Goal: Communication & Community: Answer question/provide support

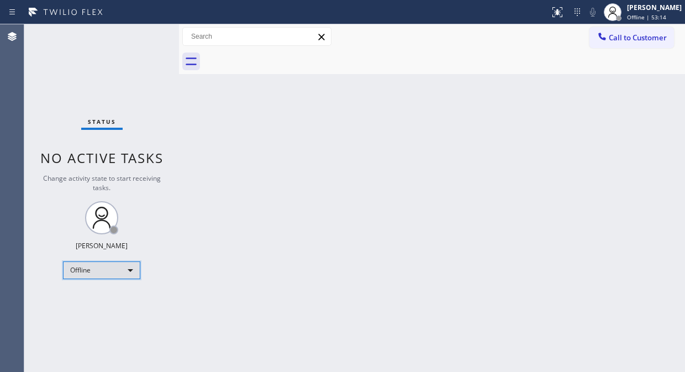
click at [104, 269] on div "Offline" at bounding box center [101, 270] width 77 height 18
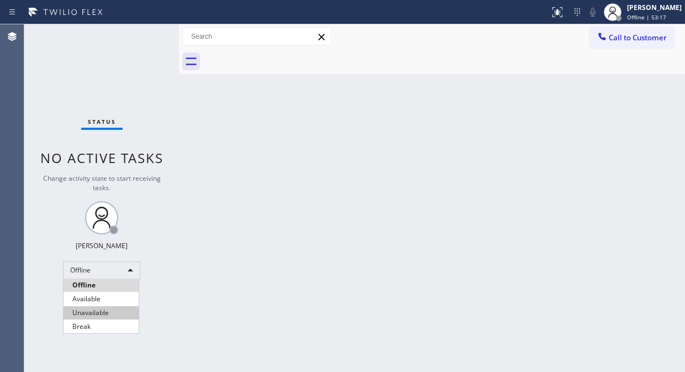
click at [98, 309] on li "Unavailable" at bounding box center [100, 312] width 75 height 13
click at [174, 131] on div "Status No active tasks Change activity state to start receiving tasks. [PERSON_…" at bounding box center [101, 197] width 155 height 347
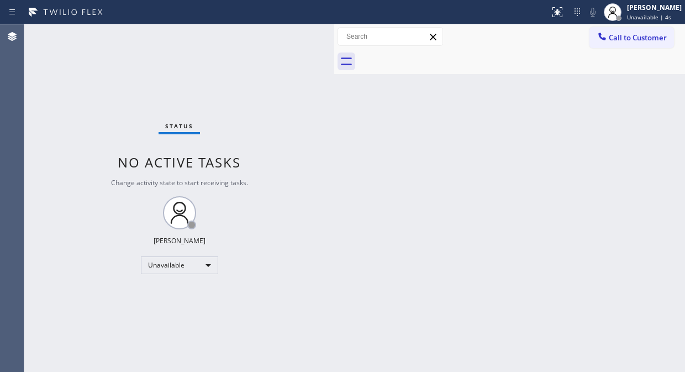
drag, startPoint x: 179, startPoint y: 105, endPoint x: 350, endPoint y: 254, distance: 226.9
click at [334, 254] on div at bounding box center [334, 197] width 0 height 347
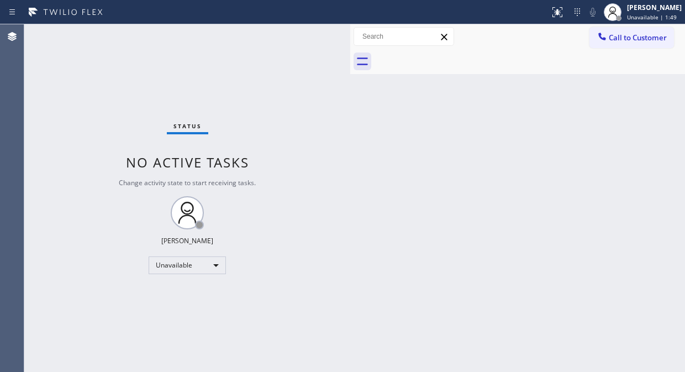
click at [79, 96] on div "Status No active tasks Change activity state to start receiving tasks. [PERSON_…" at bounding box center [187, 197] width 326 height 347
click at [171, 225] on div "Status No active tasks Change activity state to start receiving tasks. [PERSON_…" at bounding box center [187, 197] width 326 height 347
click at [158, 95] on div "Status No active tasks Change activity state to start receiving tasks. [PERSON_…" at bounding box center [187, 197] width 326 height 347
click at [163, 109] on div "Status No active tasks Change activity state to start receiving tasks. [PERSON_…" at bounding box center [187, 197] width 326 height 347
click at [67, 81] on div "Status No active tasks Change activity state to start receiving tasks. [PERSON_…" at bounding box center [187, 197] width 326 height 347
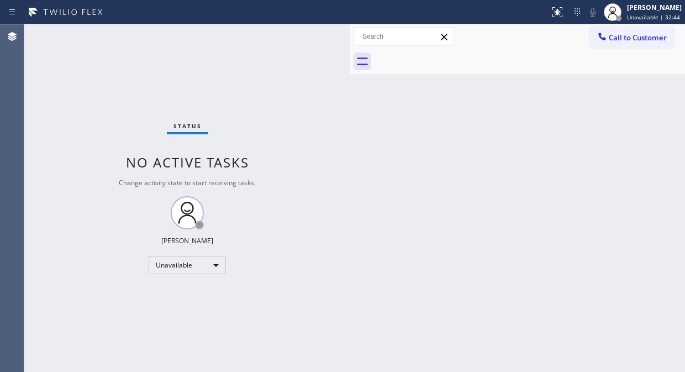
click at [117, 72] on div "Status No active tasks Change activity state to start receiving tasks. [PERSON_…" at bounding box center [187, 197] width 326 height 347
click at [607, 40] on div at bounding box center [601, 37] width 13 height 13
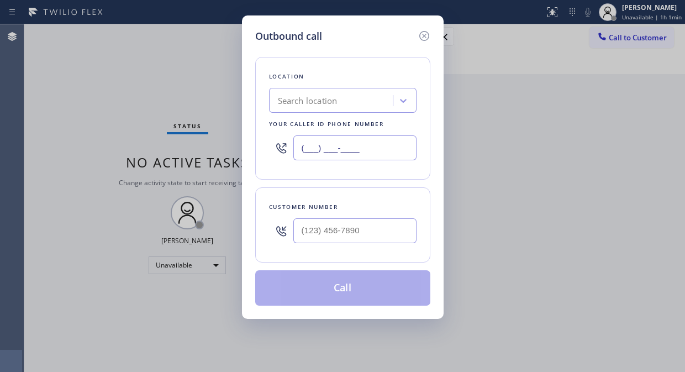
paste input "877) 748-5179"
click at [302, 151] on input "(___) ___-____" at bounding box center [354, 147] width 123 height 25
type input "[PHONE_NUMBER]"
click at [319, 241] on input "(___) ___-____" at bounding box center [354, 230] width 123 height 25
paste input "520) 250-1622"
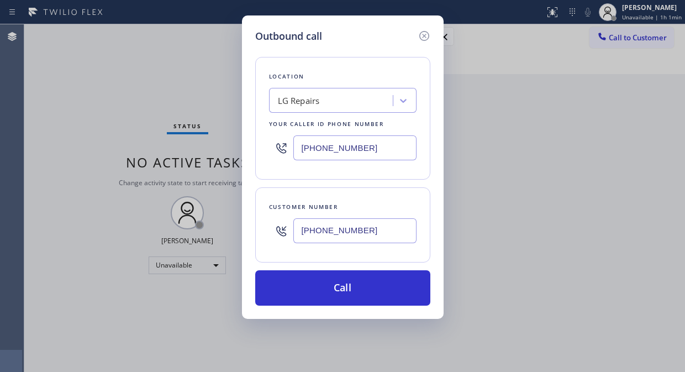
type input "[PHONE_NUMBER]"
click at [129, 110] on div "Outbound call Location LG Repairs Your caller id phone number [PHONE_NUMBER] Cu…" at bounding box center [342, 186] width 685 height 372
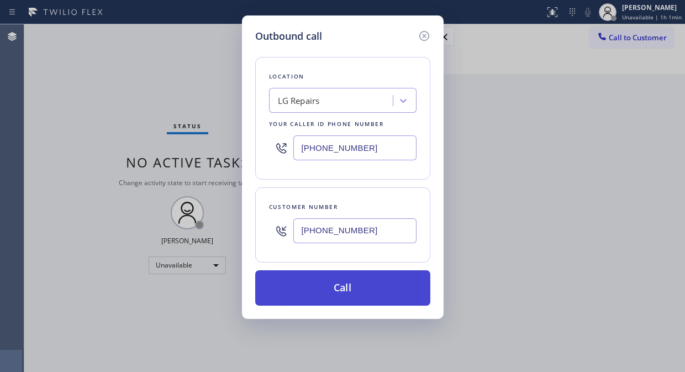
click at [309, 286] on button "Call" at bounding box center [342, 287] width 175 height 35
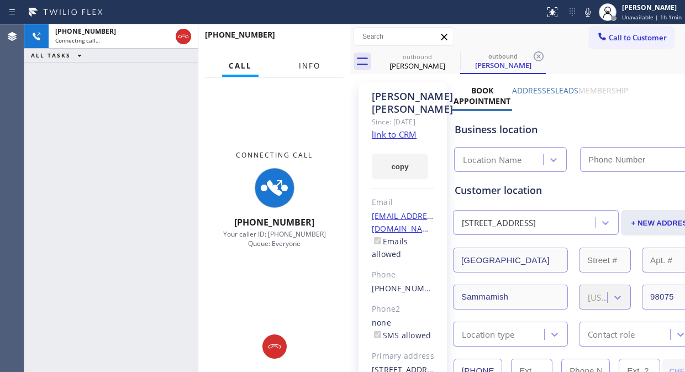
click at [305, 62] on span "Info" at bounding box center [310, 66] width 22 height 10
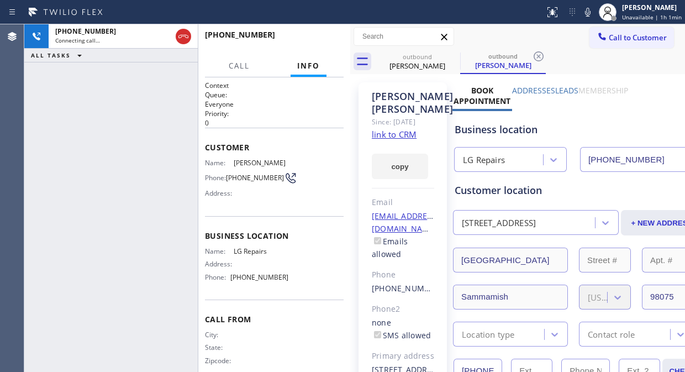
type input "[PHONE_NUMBER]"
click at [185, 187] on div "[PHONE_NUMBER] Live | 00:07 ALL TASKS ALL TASKS ACTIVE TASKS TASKS IN WRAP UP" at bounding box center [110, 197] width 173 height 347
click at [152, 135] on div "[PHONE_NUMBER] Live | 00:27 ALL TASKS ALL TASKS ACTIVE TASKS TASKS IN WRAP UP" at bounding box center [110, 197] width 173 height 347
click at [316, 40] on span "HANG UP" at bounding box center [318, 40] width 34 height 8
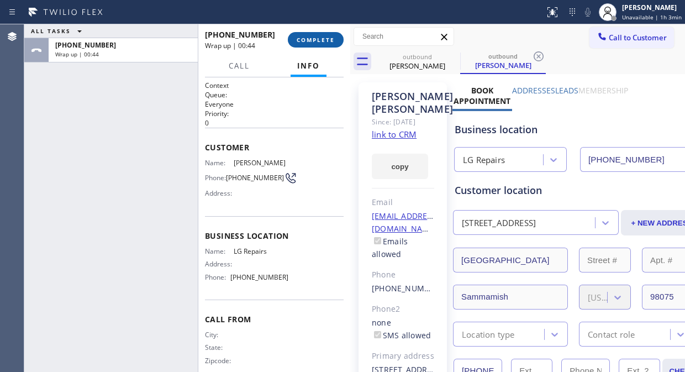
click at [310, 39] on span "COMPLETE" at bounding box center [315, 40] width 38 height 8
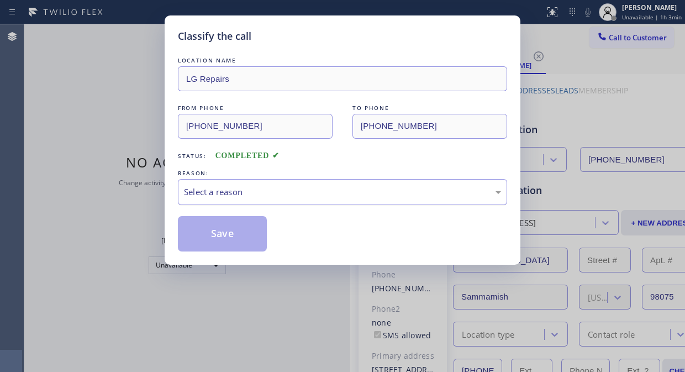
click at [332, 188] on div "Select a reason" at bounding box center [342, 191] width 317 height 13
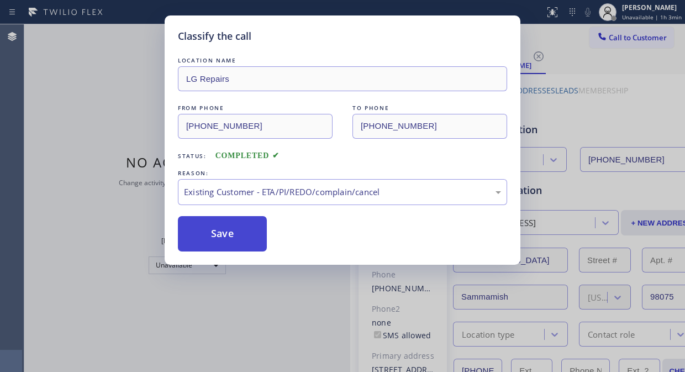
click at [238, 235] on button "Save" at bounding box center [222, 233] width 89 height 35
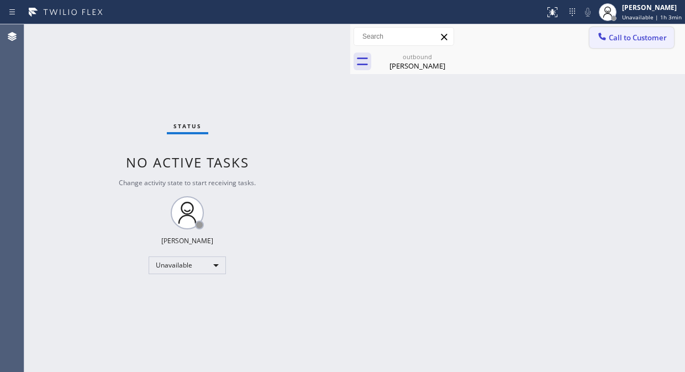
click at [604, 32] on icon at bounding box center [601, 36] width 11 height 11
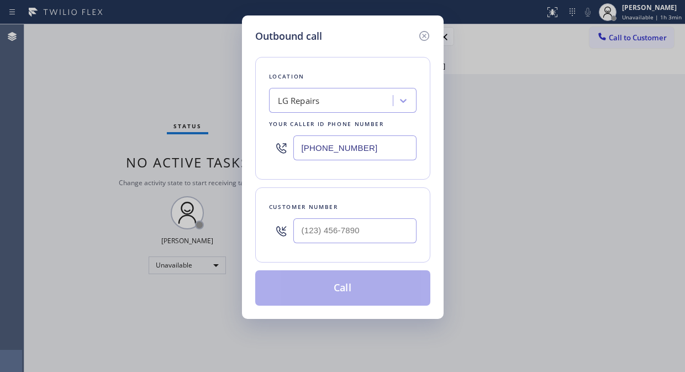
click at [300, 146] on input "[PHONE_NUMBER]" at bounding box center [354, 147] width 123 height 25
paste input "503) 332-1133"
type input "[PHONE_NUMBER]"
drag, startPoint x: 308, startPoint y: 237, endPoint x: 303, endPoint y: 235, distance: 5.9
click at [308, 238] on input "(___) ___-____" at bounding box center [354, 230] width 123 height 25
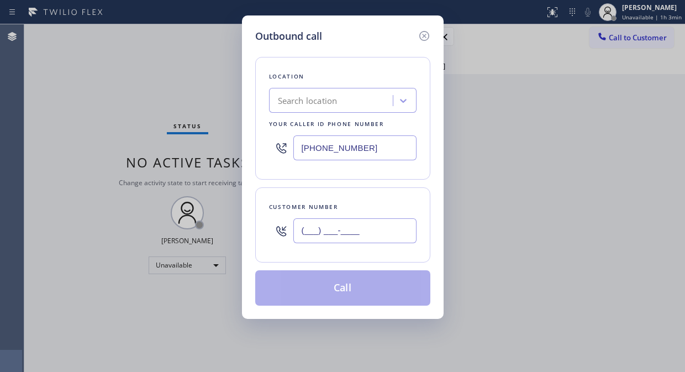
paste input "503) 332-1133"
type input "[PHONE_NUMBER]"
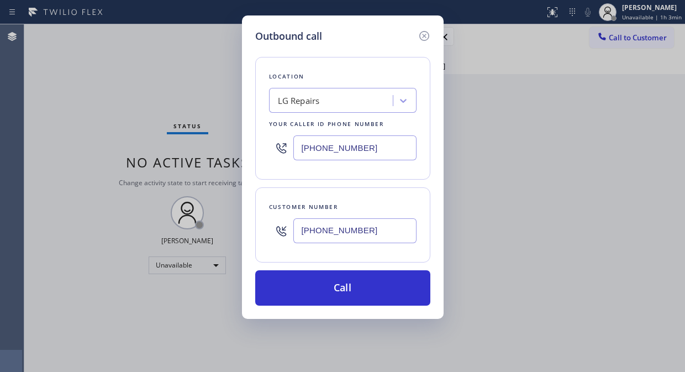
type input "[PHONE_NUMBER]"
click at [300, 157] on input "[PHONE_NUMBER]" at bounding box center [354, 147] width 123 height 25
paste input "55) 662-5332"
type input "[PHONE_NUMBER]"
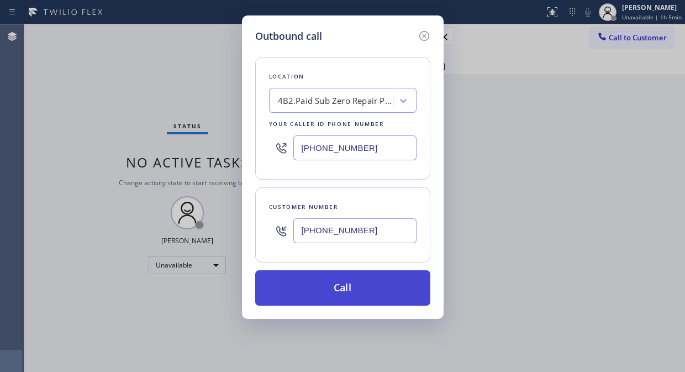
click at [356, 287] on button "Call" at bounding box center [342, 287] width 175 height 35
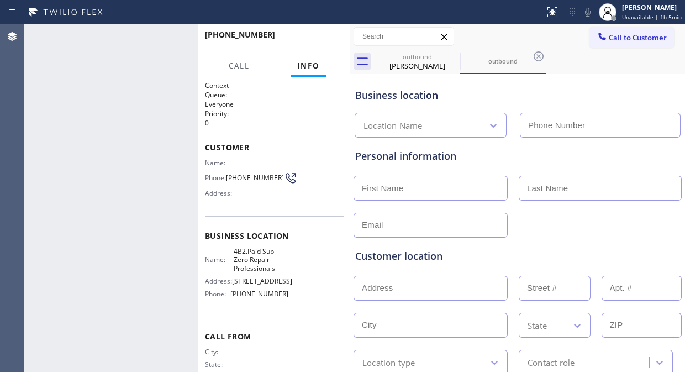
type input "[PHONE_NUMBER]"
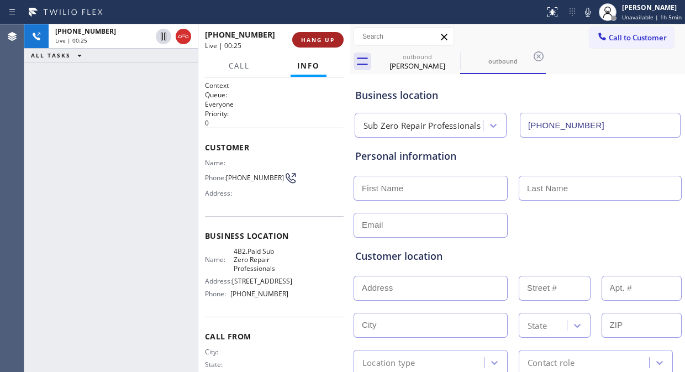
click at [319, 39] on span "HANG UP" at bounding box center [318, 40] width 34 height 8
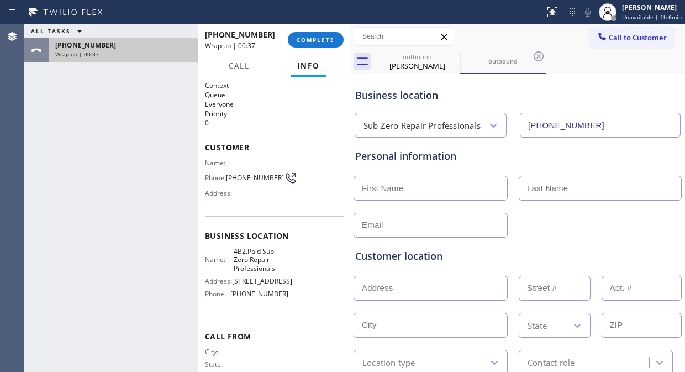
drag, startPoint x: 98, startPoint y: 50, endPoint x: 92, endPoint y: 58, distance: 10.3
click at [97, 50] on div "Wrap up | 00:37" at bounding box center [123, 54] width 136 height 8
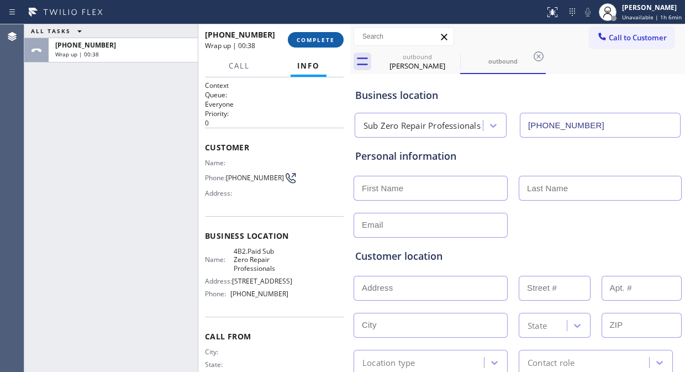
click at [317, 38] on span "COMPLETE" at bounding box center [315, 40] width 38 height 8
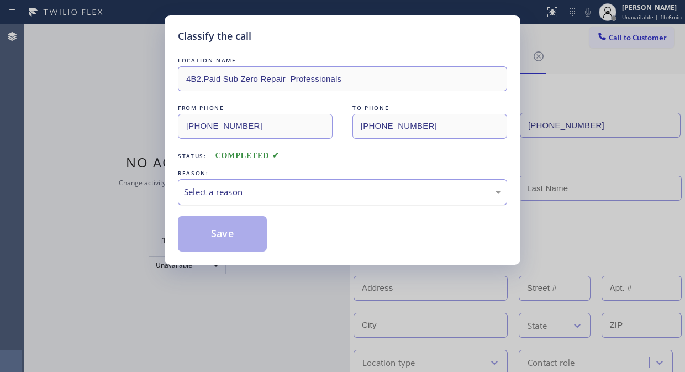
drag, startPoint x: 305, startPoint y: 197, endPoint x: 305, endPoint y: 202, distance: 5.5
click at [305, 196] on div "Select a reason" at bounding box center [342, 191] width 317 height 13
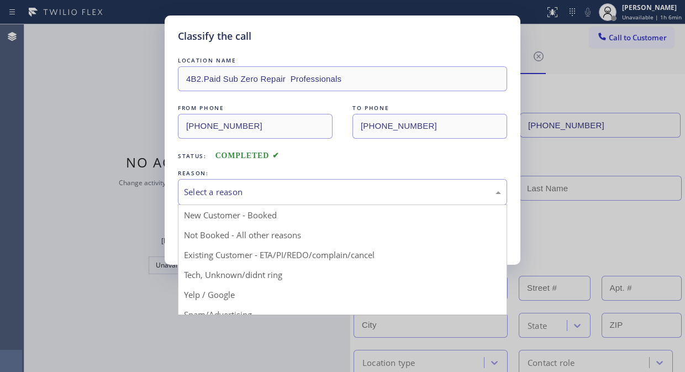
drag, startPoint x: 258, startPoint y: 227, endPoint x: 246, endPoint y: 227, distance: 12.7
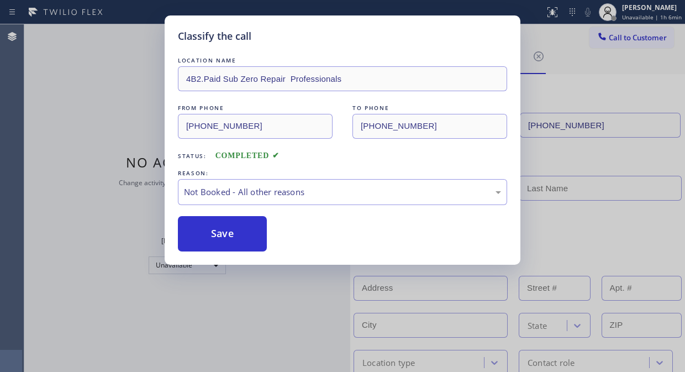
drag, startPoint x: 197, startPoint y: 228, endPoint x: 464, endPoint y: 329, distance: 285.6
click at [197, 229] on button "Save" at bounding box center [222, 233] width 89 height 35
type input "[PHONE_NUMBER]"
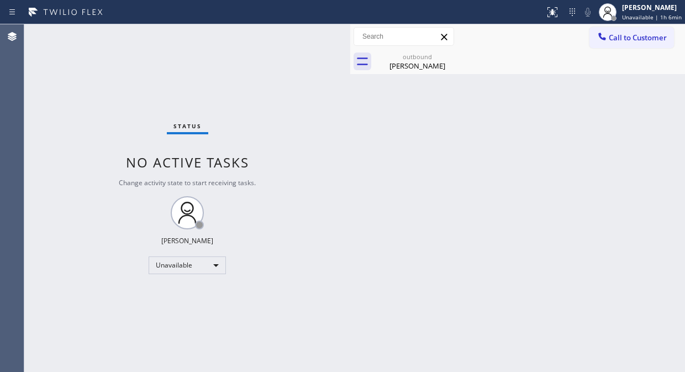
click at [611, 33] on span "Call to Customer" at bounding box center [637, 38] width 58 height 10
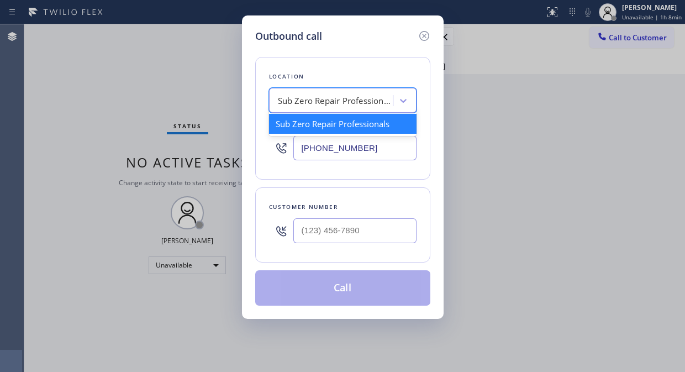
click at [344, 105] on div "Sub Zero Repair Professionals" at bounding box center [336, 100] width 116 height 13
paste input "American Service Alliance [GEOGRAPHIC_DATA]"
type input "American Service Alliance [GEOGRAPHIC_DATA]"
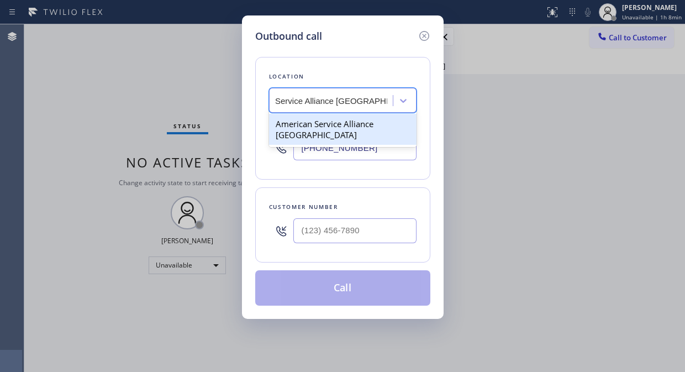
click at [332, 130] on div "American Service Alliance [GEOGRAPHIC_DATA]" at bounding box center [342, 129] width 147 height 31
type input "[PHONE_NUMBER]"
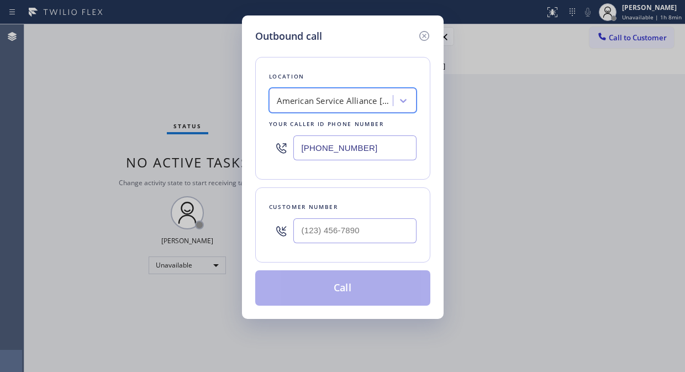
scroll to position [0, 1]
click at [306, 237] on input "(___) ___-____" at bounding box center [354, 230] width 123 height 25
paste input "754) 368-9933"
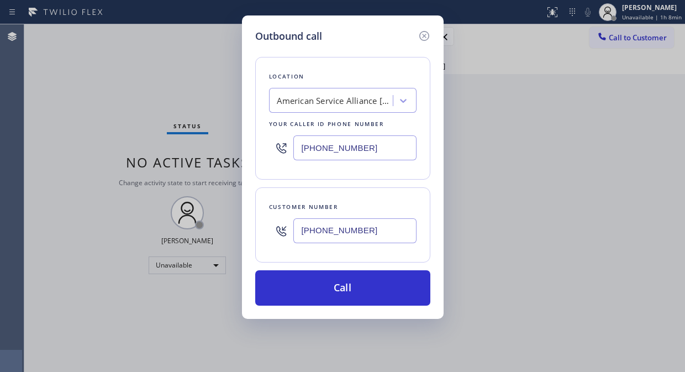
type input "[PHONE_NUMBER]"
click at [155, 78] on div "Outbound call Location American Service Alliance [GEOGRAPHIC_DATA] Your caller …" at bounding box center [342, 186] width 685 height 372
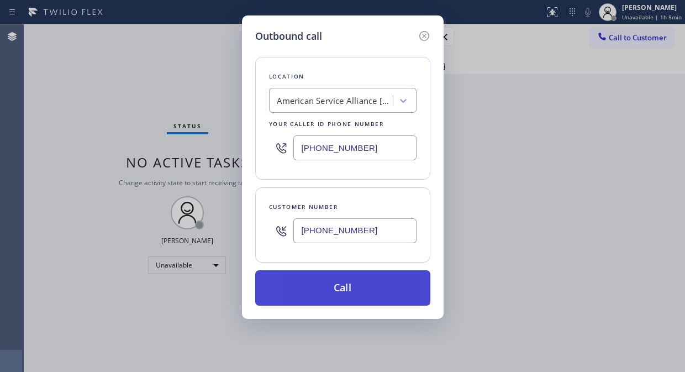
click at [313, 290] on button "Call" at bounding box center [342, 287] width 175 height 35
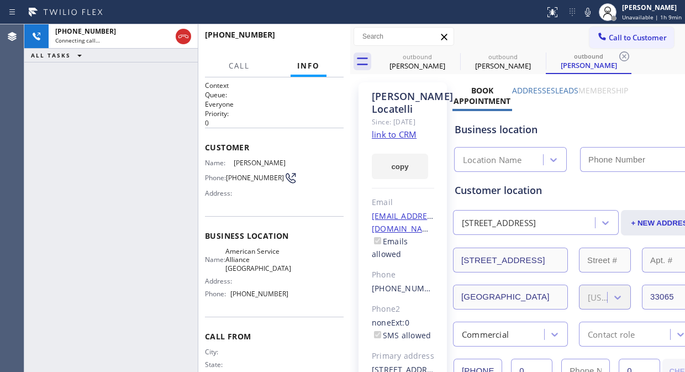
type input "[PHONE_NUMBER]"
click at [136, 174] on div "[PHONE_NUMBER] Connecting call… ALL TASKS ALL TASKS ACTIVE TASKS TASKS IN WRAP …" at bounding box center [110, 197] width 173 height 347
click at [315, 42] on span "HANG UP" at bounding box center [318, 40] width 34 height 8
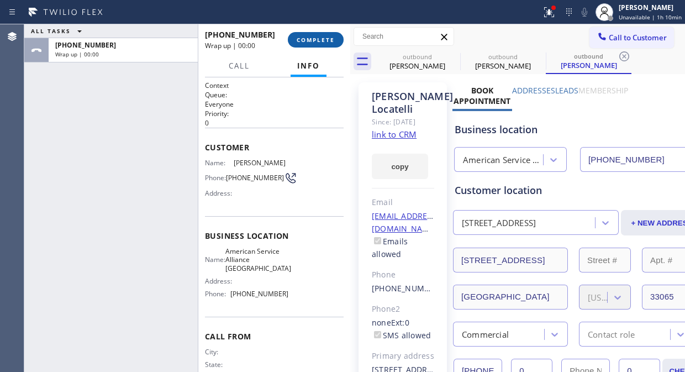
click at [315, 42] on span "COMPLETE" at bounding box center [315, 40] width 38 height 8
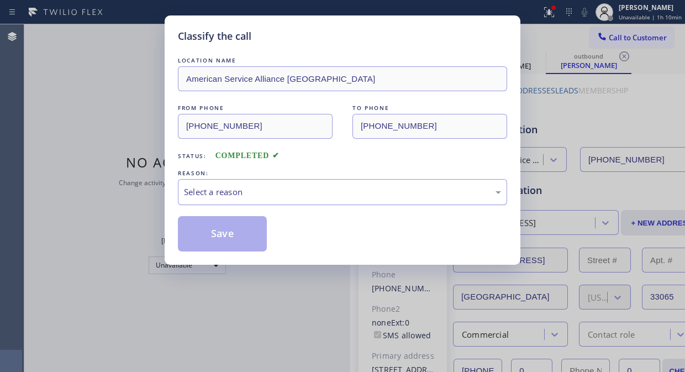
click at [311, 203] on div "Select a reason" at bounding box center [342, 192] width 329 height 26
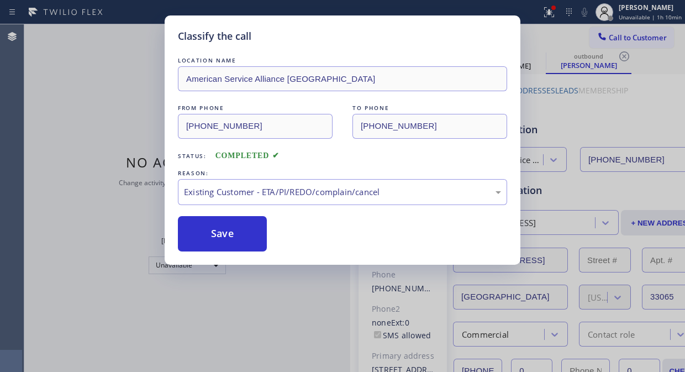
drag, startPoint x: 302, startPoint y: 246, endPoint x: 245, endPoint y: 243, distance: 57.5
click at [244, 243] on button "Save" at bounding box center [222, 233] width 89 height 35
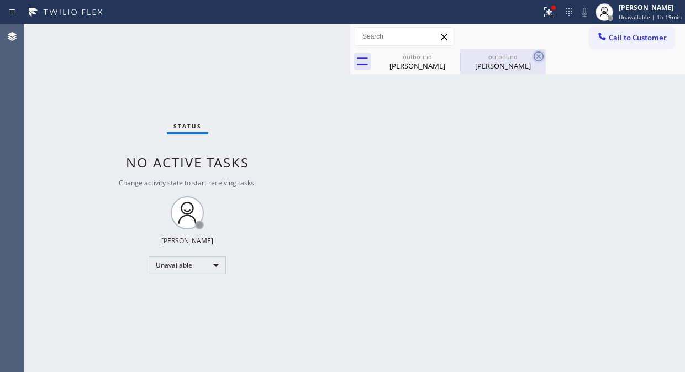
click at [0, 0] on icon at bounding box center [0, 0] width 0 height 0
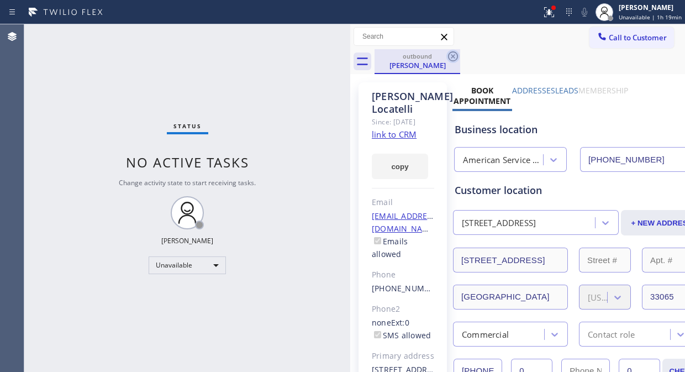
click at [454, 52] on icon at bounding box center [453, 56] width 10 height 10
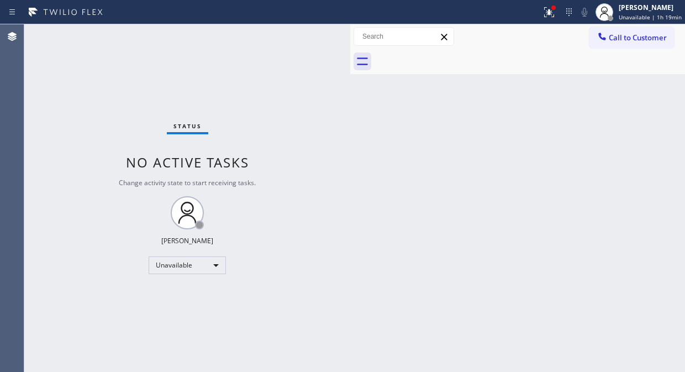
click at [454, 52] on div at bounding box center [529, 61] width 310 height 25
click at [549, 9] on icon at bounding box center [548, 12] width 13 height 13
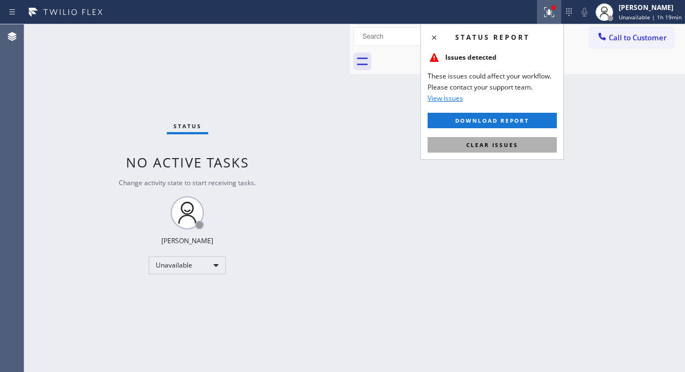
click at [516, 142] on span "Clear issues" at bounding box center [492, 145] width 52 height 8
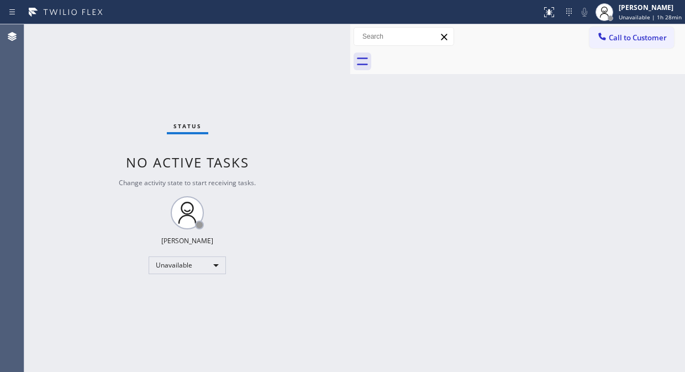
click at [130, 92] on div "Status No active tasks Change activity state to start receiving tasks. [PERSON_…" at bounding box center [187, 197] width 326 height 347
click at [610, 36] on span "Call to Customer" at bounding box center [637, 38] width 58 height 10
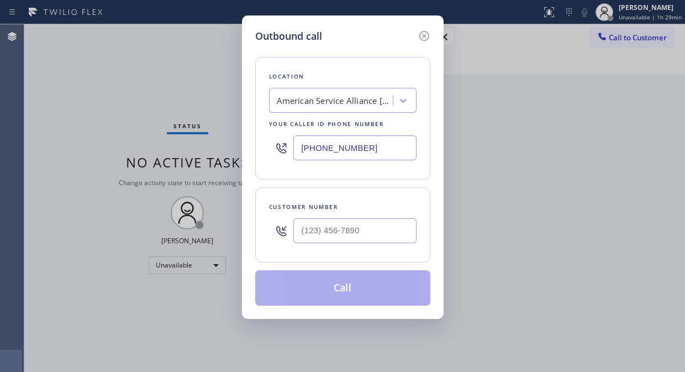
click at [291, 150] on div at bounding box center [281, 148] width 24 height 36
click at [302, 150] on input "[PHONE_NUMBER]" at bounding box center [354, 147] width 123 height 25
paste input "323) 416-2342"
type input "[PHONE_NUMBER]"
click at [300, 229] on input "(___) ___-____" at bounding box center [354, 230] width 123 height 25
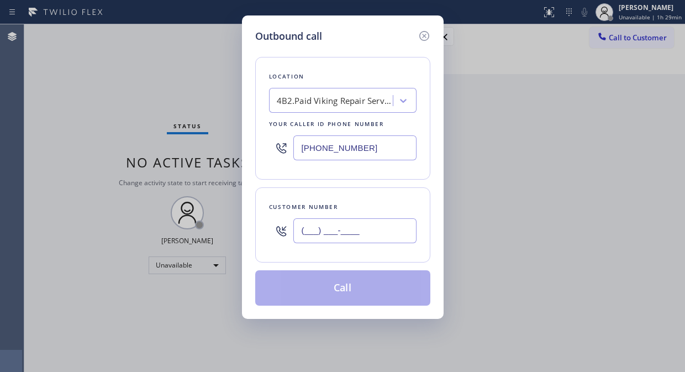
paste input "661) 212-3471"
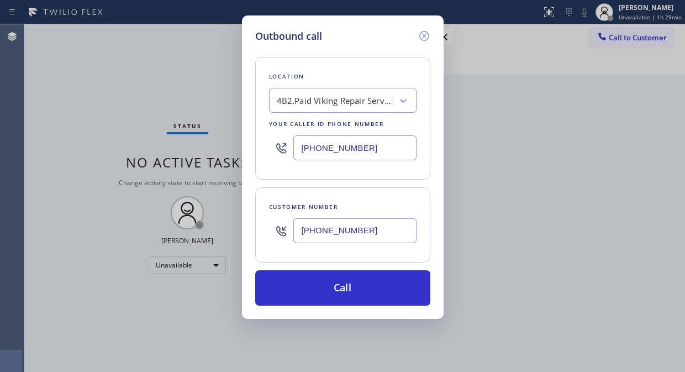
type input "[PHONE_NUMBER]"
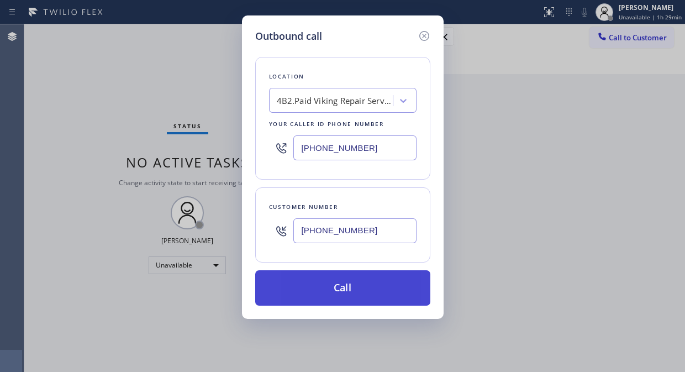
click at [330, 286] on button "Call" at bounding box center [342, 287] width 175 height 35
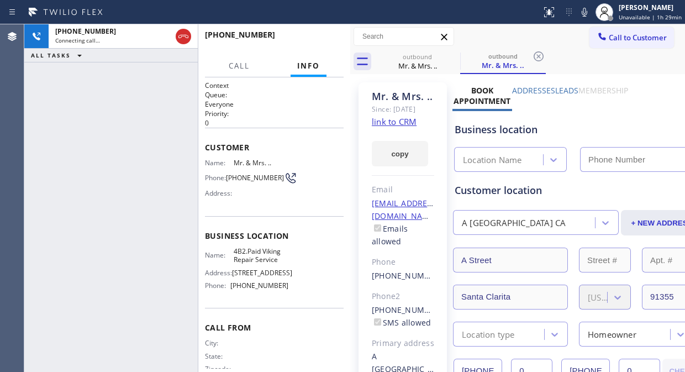
type input "[PHONE_NUMBER]"
click at [454, 59] on icon at bounding box center [452, 56] width 13 height 13
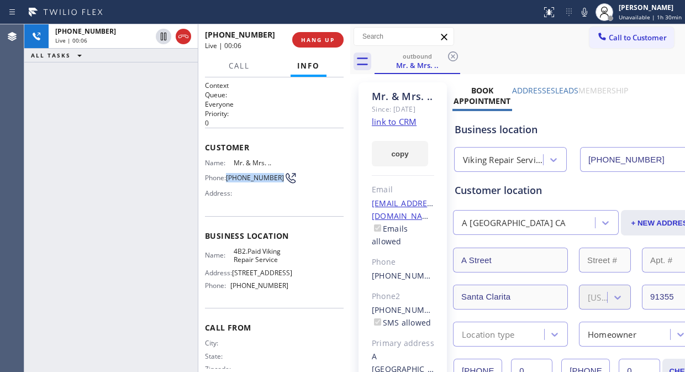
copy span "[PHONE_NUMBER]"
drag, startPoint x: 253, startPoint y: 184, endPoint x: 225, endPoint y: 172, distance: 30.2
click at [225, 172] on div "Phone: [PHONE_NUMBER]" at bounding box center [246, 177] width 83 height 13
click at [314, 39] on span "HANG UP" at bounding box center [318, 40] width 34 height 8
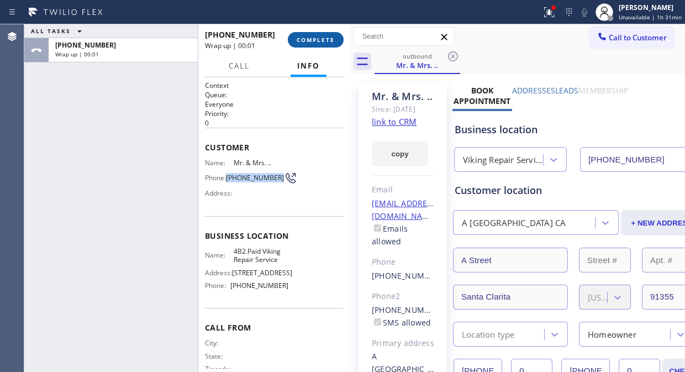
click at [312, 38] on span "COMPLETE" at bounding box center [315, 40] width 38 height 8
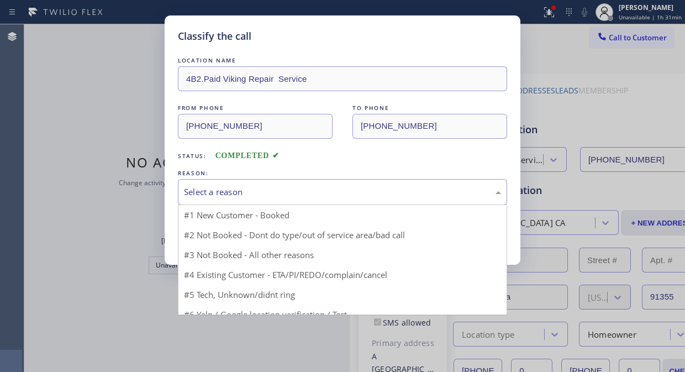
click at [294, 192] on div "Select a reason" at bounding box center [342, 191] width 317 height 13
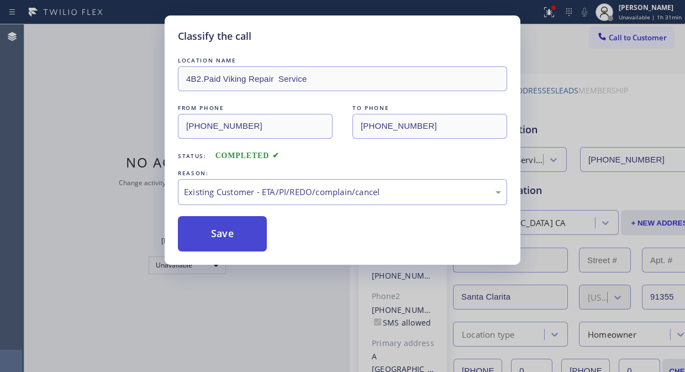
drag, startPoint x: 316, startPoint y: 248, endPoint x: 242, endPoint y: 247, distance: 74.5
click at [241, 247] on button "Save" at bounding box center [222, 233] width 89 height 35
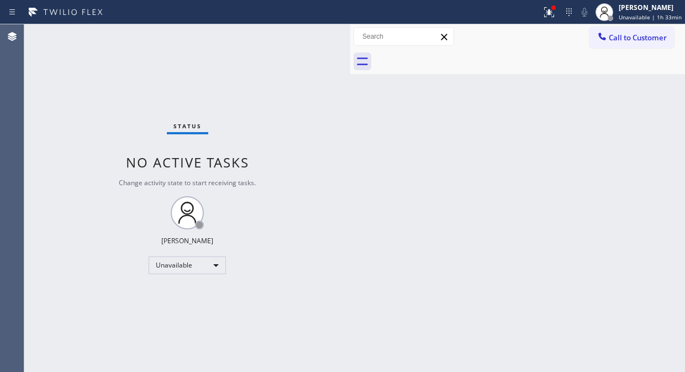
drag, startPoint x: 545, startPoint y: 4, endPoint x: 548, endPoint y: 61, distance: 56.3
click at [545, 7] on icon at bounding box center [548, 12] width 13 height 13
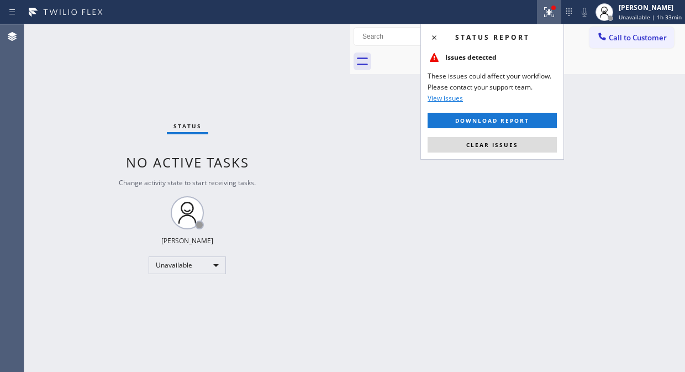
click at [505, 141] on span "Clear issues" at bounding box center [492, 145] width 52 height 8
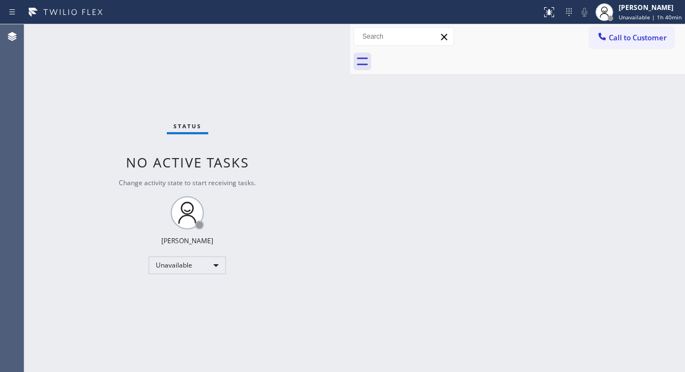
drag, startPoint x: 139, startPoint y: 76, endPoint x: 182, endPoint y: 64, distance: 44.7
click at [139, 76] on div "Status No active tasks Change activity state to start receiving tasks. [PERSON_…" at bounding box center [187, 197] width 326 height 347
click at [625, 39] on span "Call to Customer" at bounding box center [637, 38] width 58 height 10
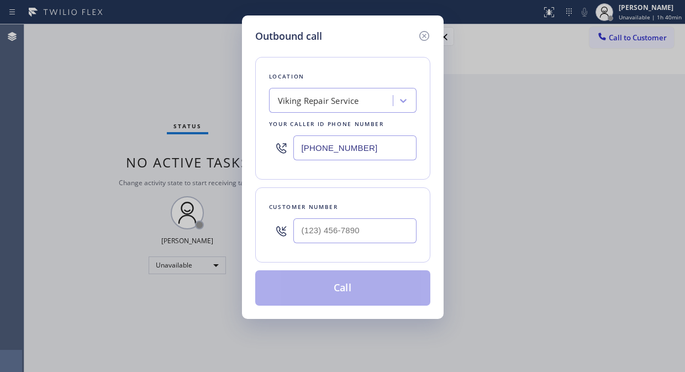
drag, startPoint x: 343, startPoint y: 84, endPoint x: 338, endPoint y: 95, distance: 11.6
click at [343, 84] on div "Location Viking Repair Service Your caller id phone number [PHONE_NUMBER]" at bounding box center [342, 118] width 175 height 123
click at [338, 97] on div "Viking Repair Service" at bounding box center [318, 100] width 81 height 13
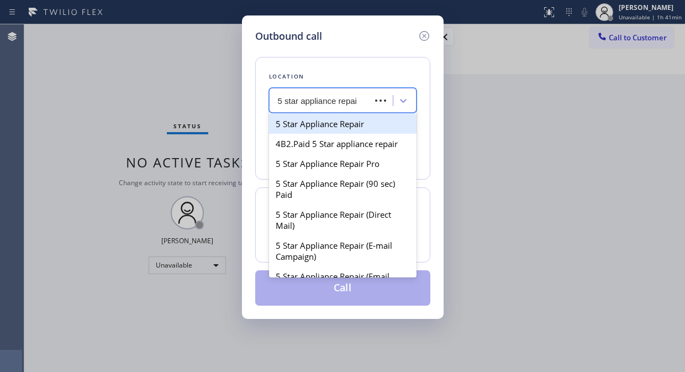
type input "5 star appliance repair"
click at [360, 124] on div "5 Star Appliance Repair" at bounding box center [342, 124] width 147 height 20
type input "[PHONE_NUMBER]"
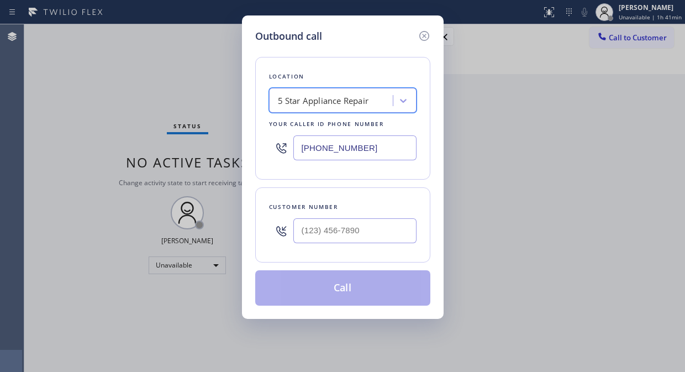
click at [511, 371] on div "Outbound call Location option 5 Star Appliance Repair, selected. 100 results av…" at bounding box center [342, 186] width 685 height 372
paste input "805) 946-5784"
click at [306, 230] on input "(___) ___-____" at bounding box center [354, 230] width 123 height 25
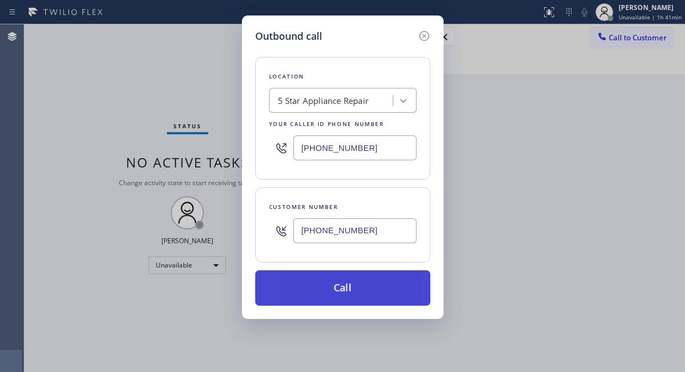
type input "[PHONE_NUMBER]"
click at [352, 287] on button "Call" at bounding box center [342, 287] width 175 height 35
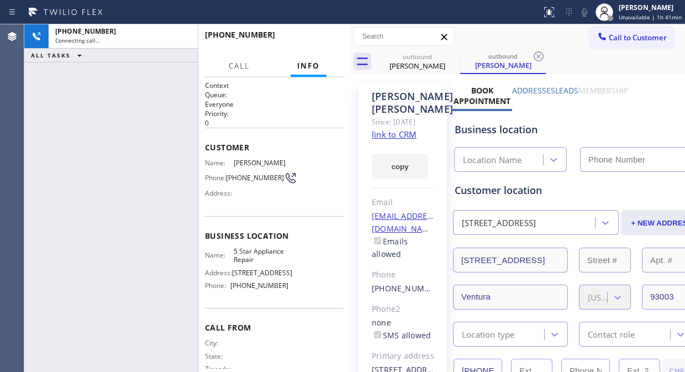
scroll to position [245, 0]
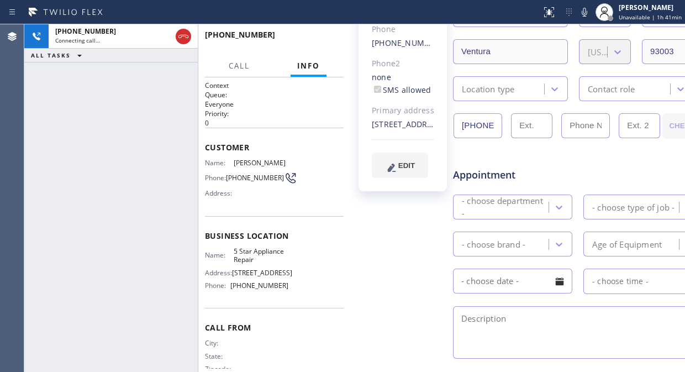
type input "[PHONE_NUMBER]"
click at [324, 43] on span "HANG UP" at bounding box center [318, 40] width 34 height 8
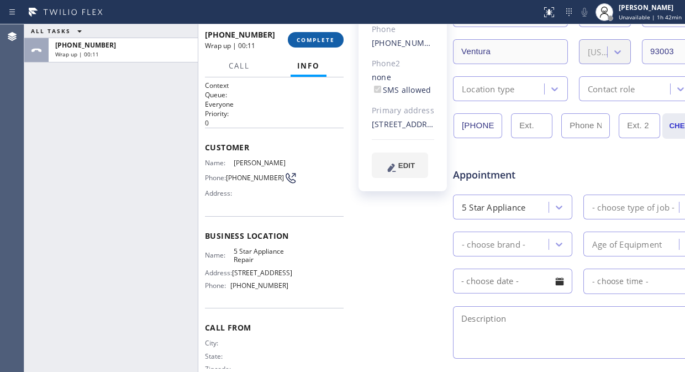
click at [330, 35] on button "COMPLETE" at bounding box center [316, 39] width 56 height 15
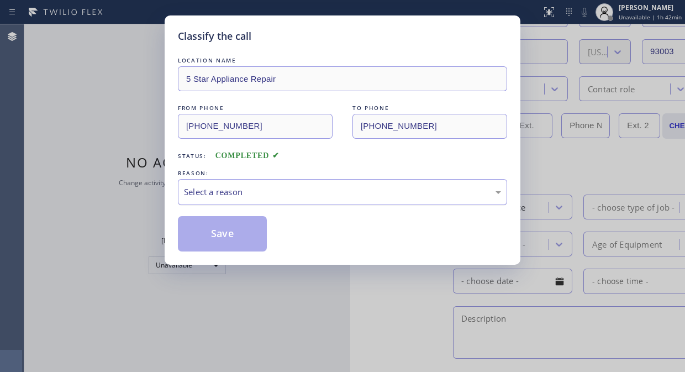
click at [319, 192] on div "Select a reason" at bounding box center [342, 191] width 317 height 13
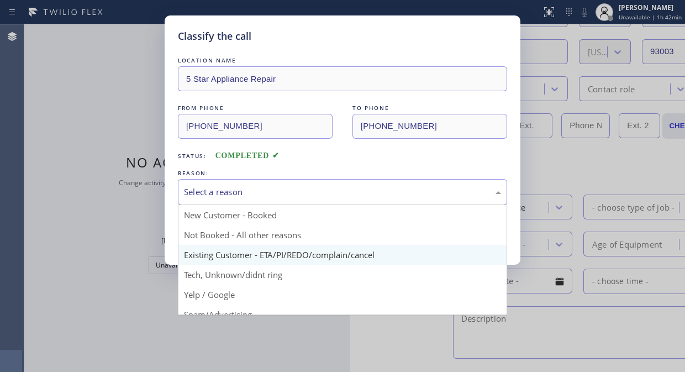
drag, startPoint x: 315, startPoint y: 250, endPoint x: 309, endPoint y: 250, distance: 6.1
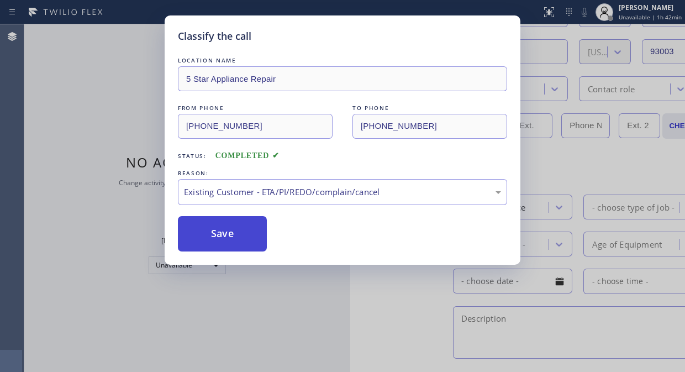
click at [214, 217] on button "Save" at bounding box center [222, 233] width 89 height 35
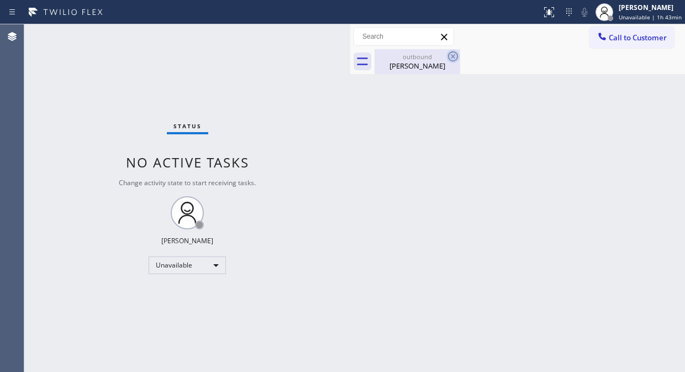
click at [448, 54] on icon at bounding box center [452, 56] width 13 height 13
click at [431, 52] on div "outbound" at bounding box center [416, 56] width 83 height 8
